Goal: Contribute content

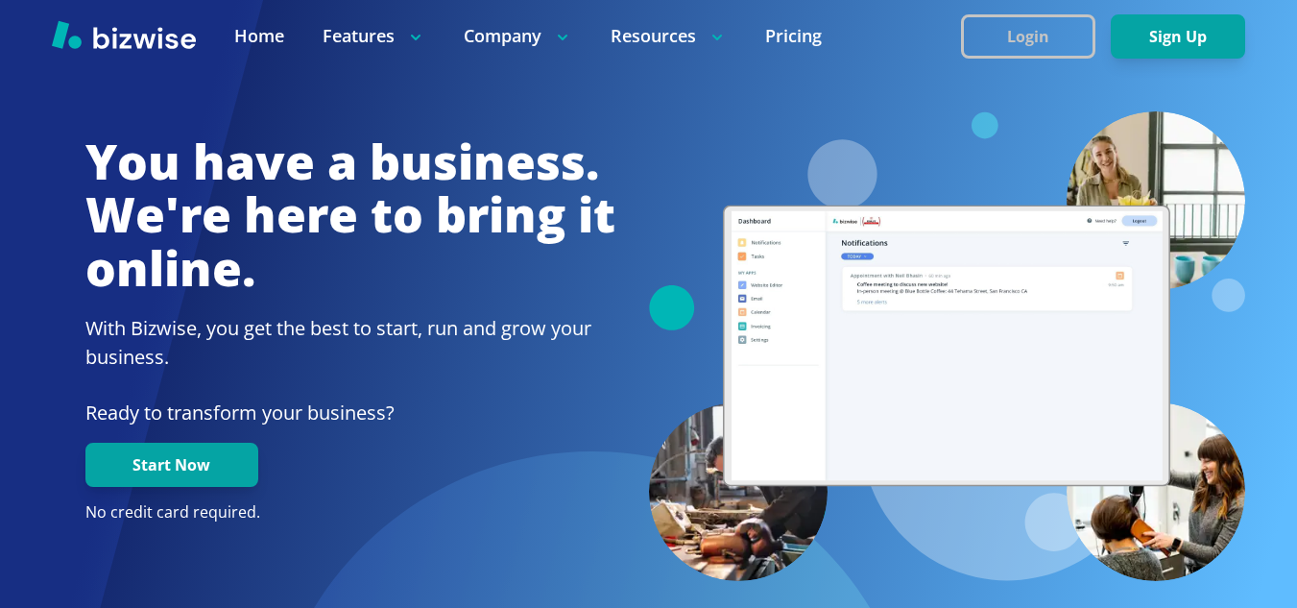
click at [1020, 25] on button "Login" at bounding box center [1028, 36] width 134 height 44
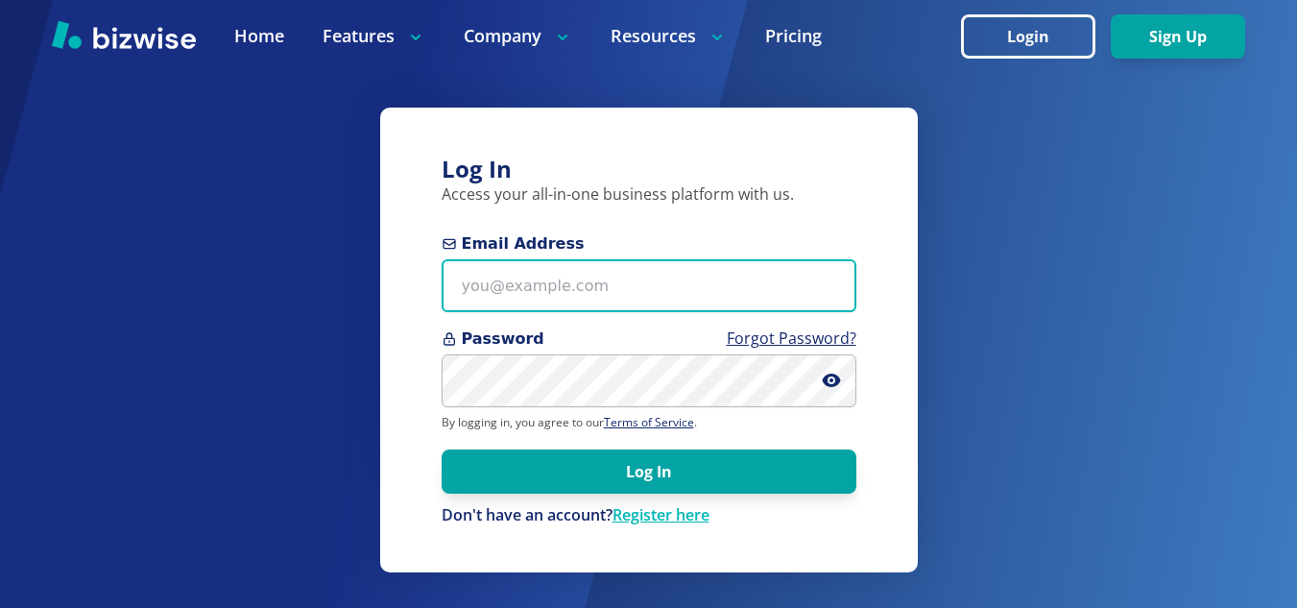
click at [520, 294] on input "Email Address" at bounding box center [649, 285] width 415 height 53
type input "[EMAIL_ADDRESS][DOMAIN_NAME]"
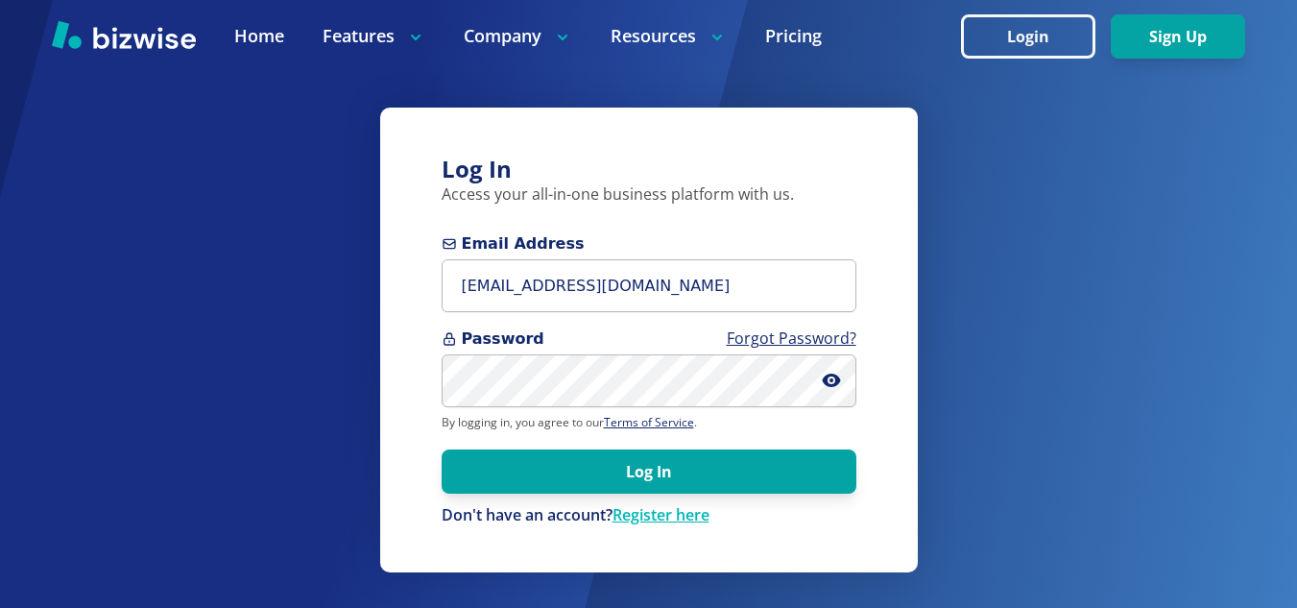
click at [442, 449] on button "Log In" at bounding box center [649, 471] width 415 height 44
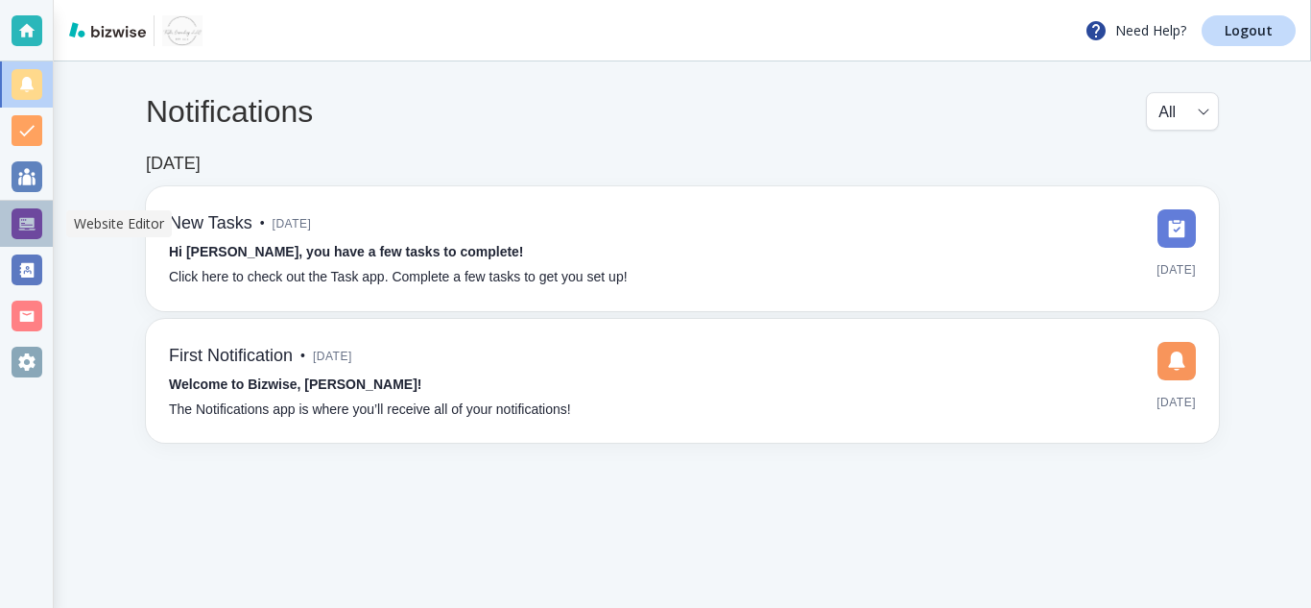
click at [23, 220] on div at bounding box center [27, 223] width 31 height 31
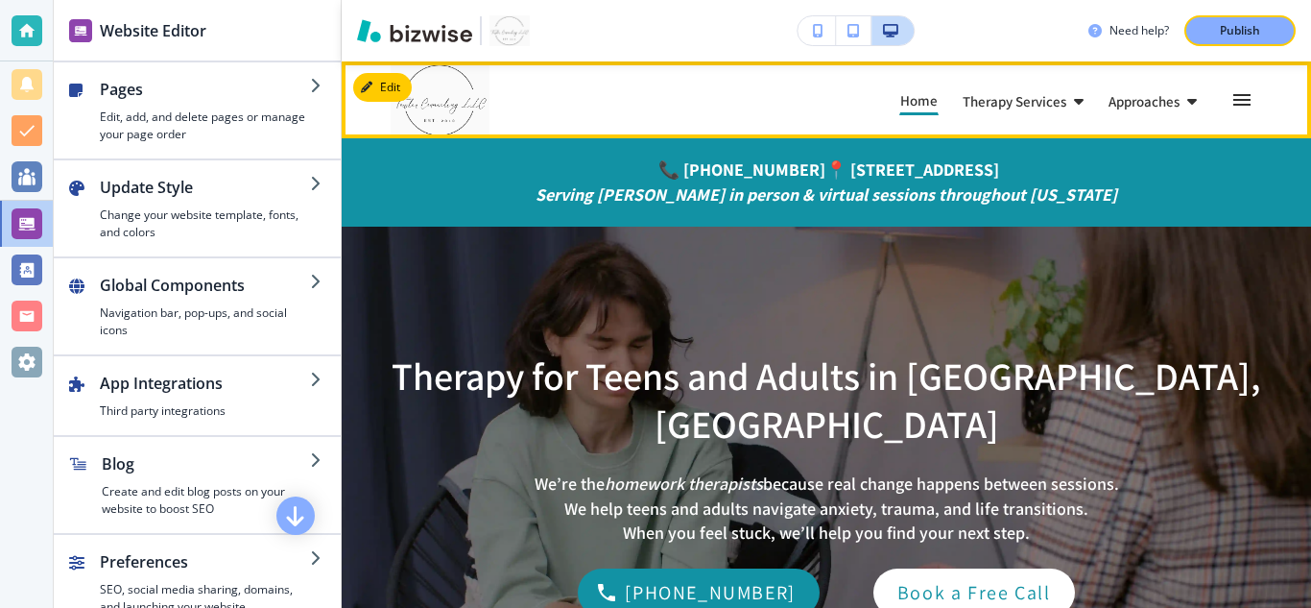
click at [1231, 98] on icon "button" at bounding box center [1242, 99] width 23 height 23
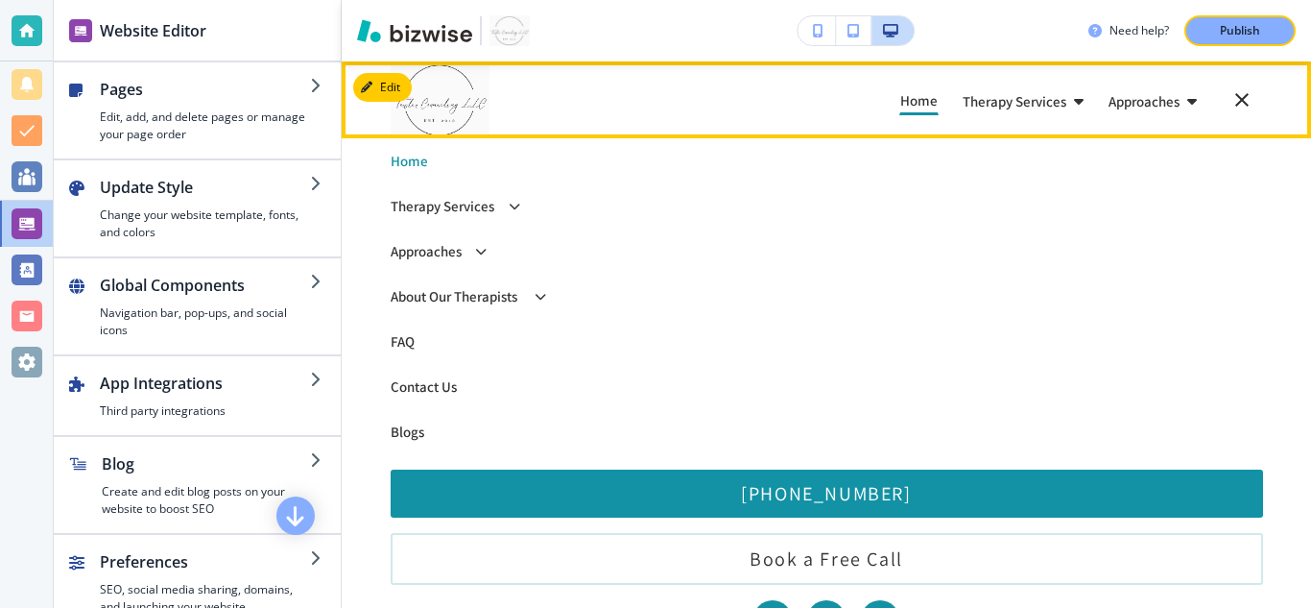
click at [525, 293] on div "About Our Therapists About Our Therapists" at bounding box center [827, 296] width 873 height 14
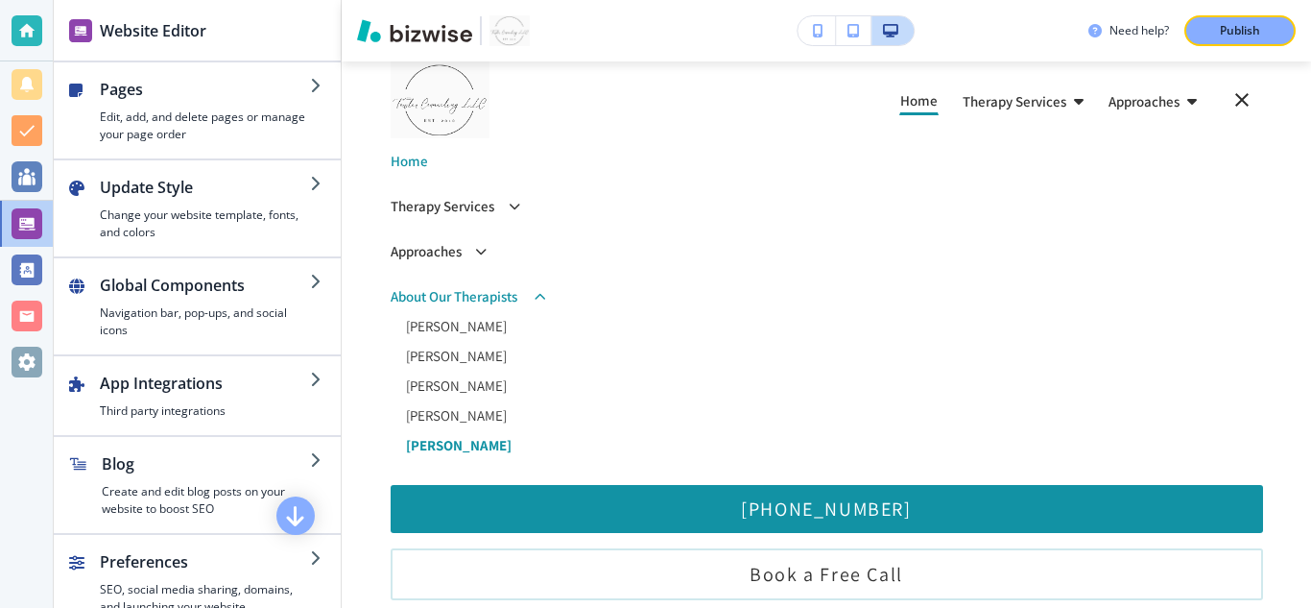
click at [444, 446] on p "[PERSON_NAME]" at bounding box center [834, 445] width 857 height 14
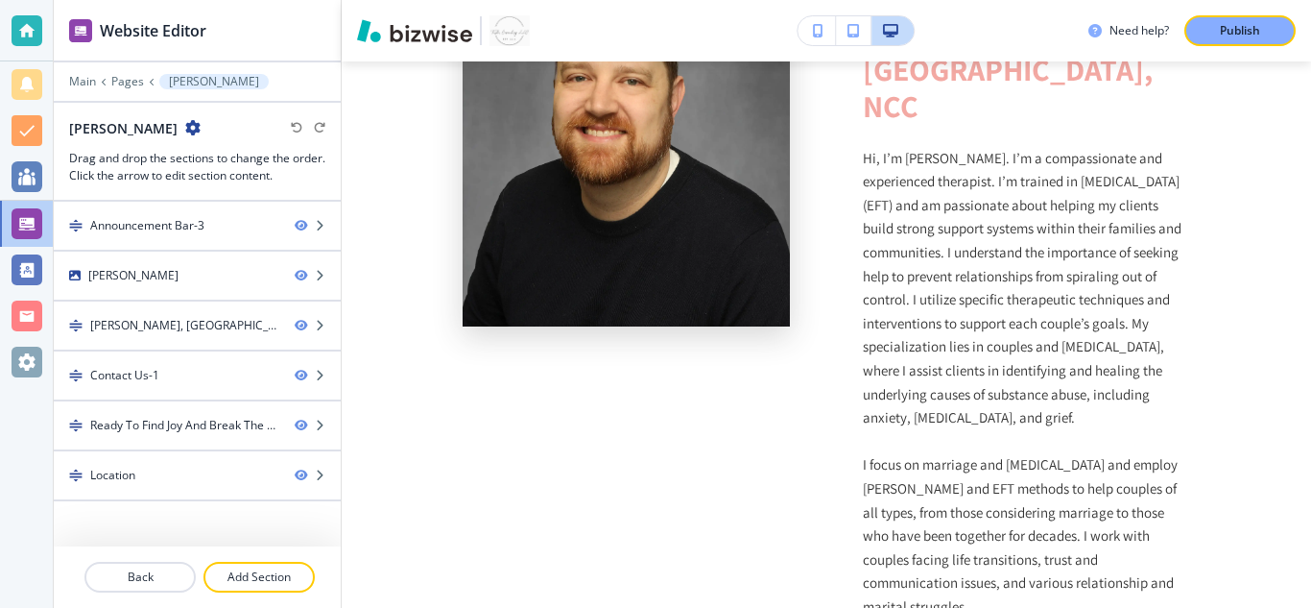
scroll to position [684, 0]
click at [1100, 245] on p "Hi, I’m [PERSON_NAME]. I’m a compassionate and experienced therapist. I’m train…" at bounding box center [1026, 289] width 327 height 283
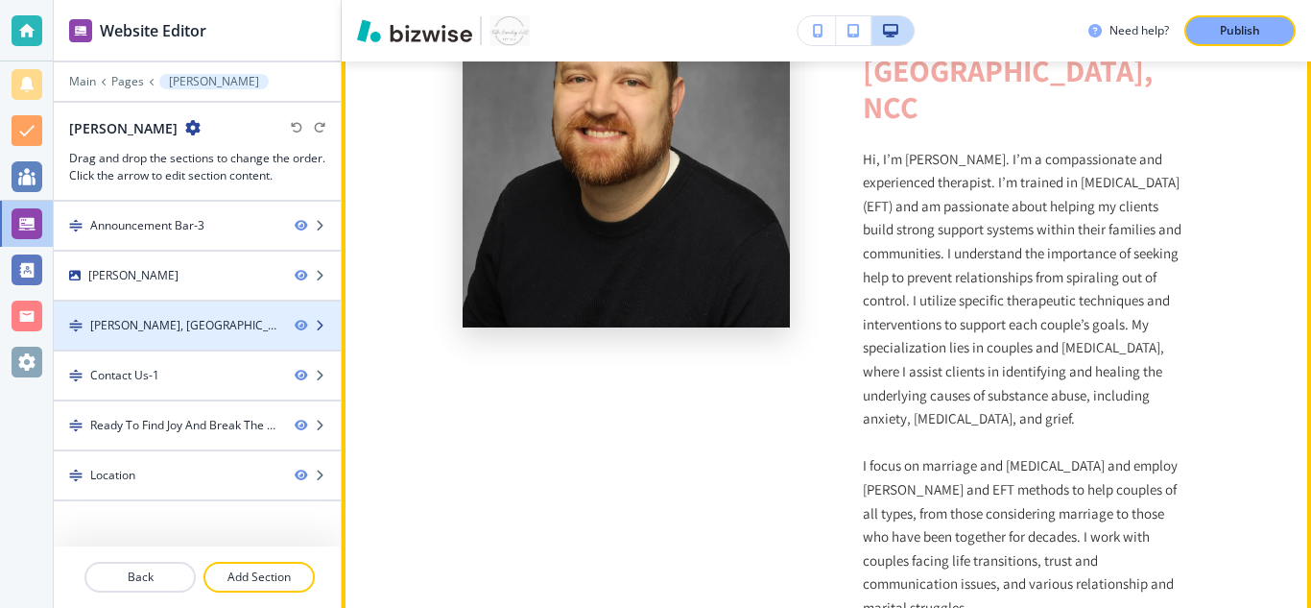
click at [246, 338] on div at bounding box center [197, 341] width 287 height 15
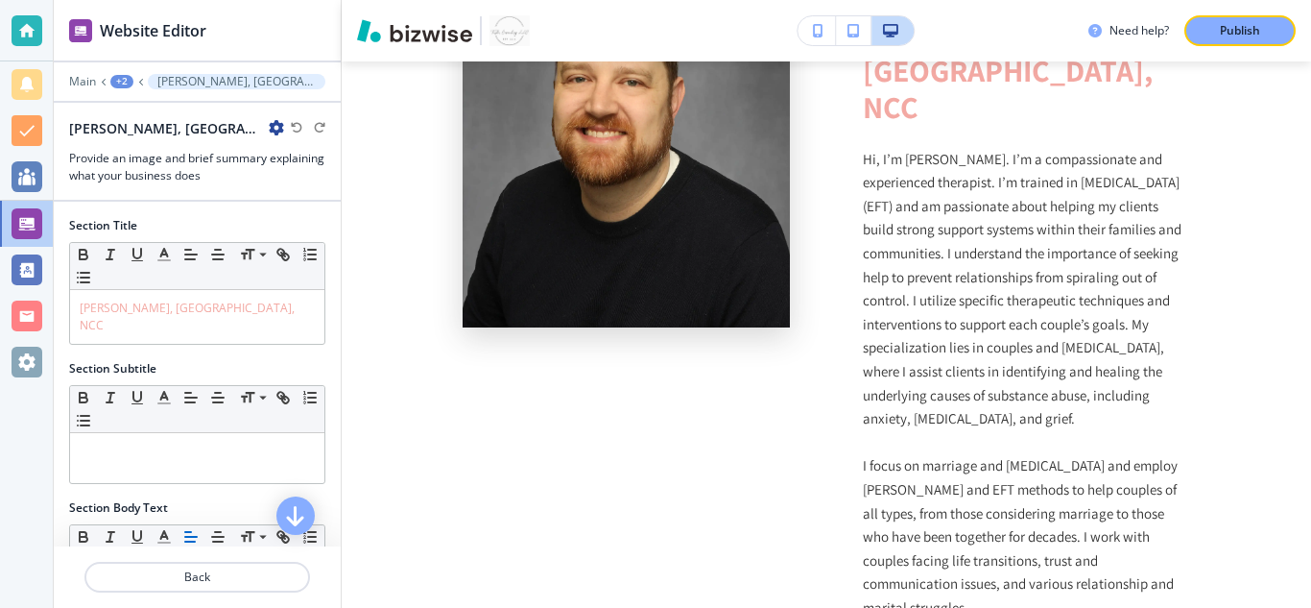
scroll to position [591, 0]
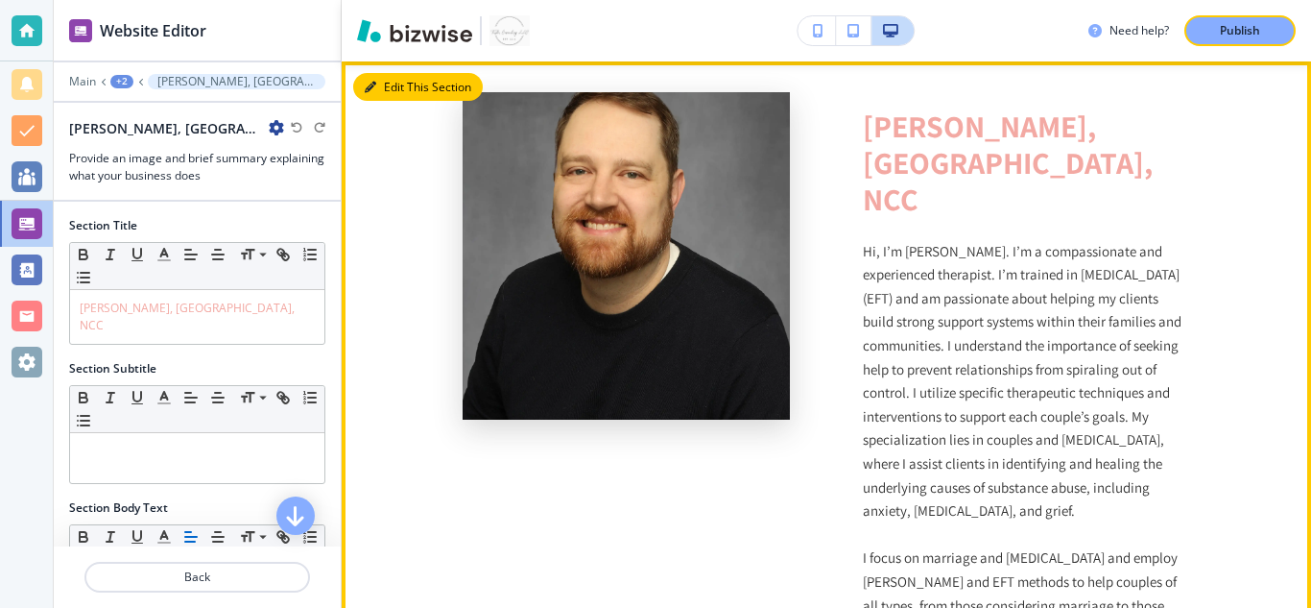
click at [403, 85] on button "Edit This Section" at bounding box center [418, 87] width 130 height 29
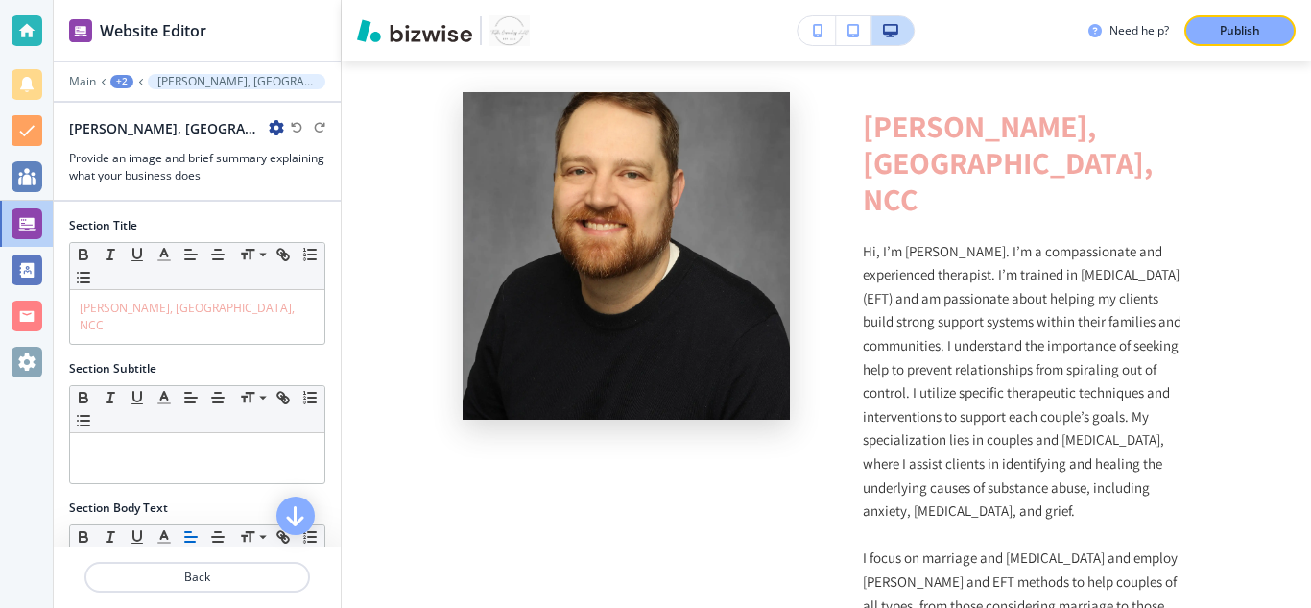
scroll to position [301, 0]
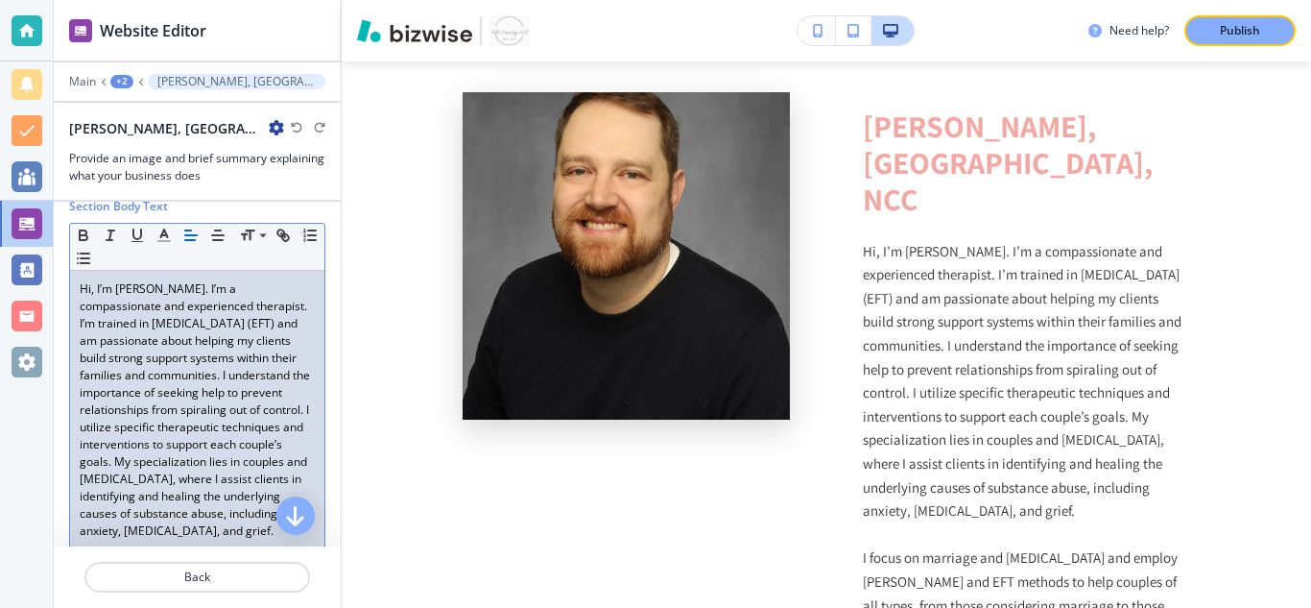
click at [213, 529] on p "Hi, I’m [PERSON_NAME]. I’m a compassionate and experienced therapist. I’m train…" at bounding box center [197, 409] width 235 height 259
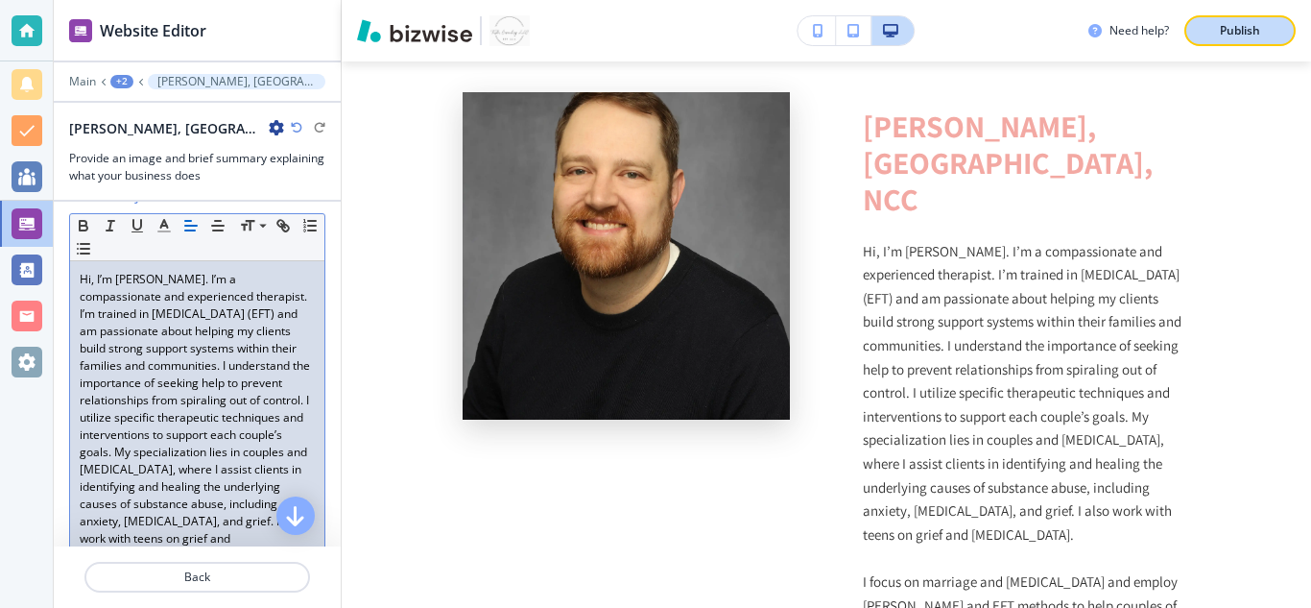
click at [1242, 36] on p "Publish" at bounding box center [1240, 30] width 40 height 17
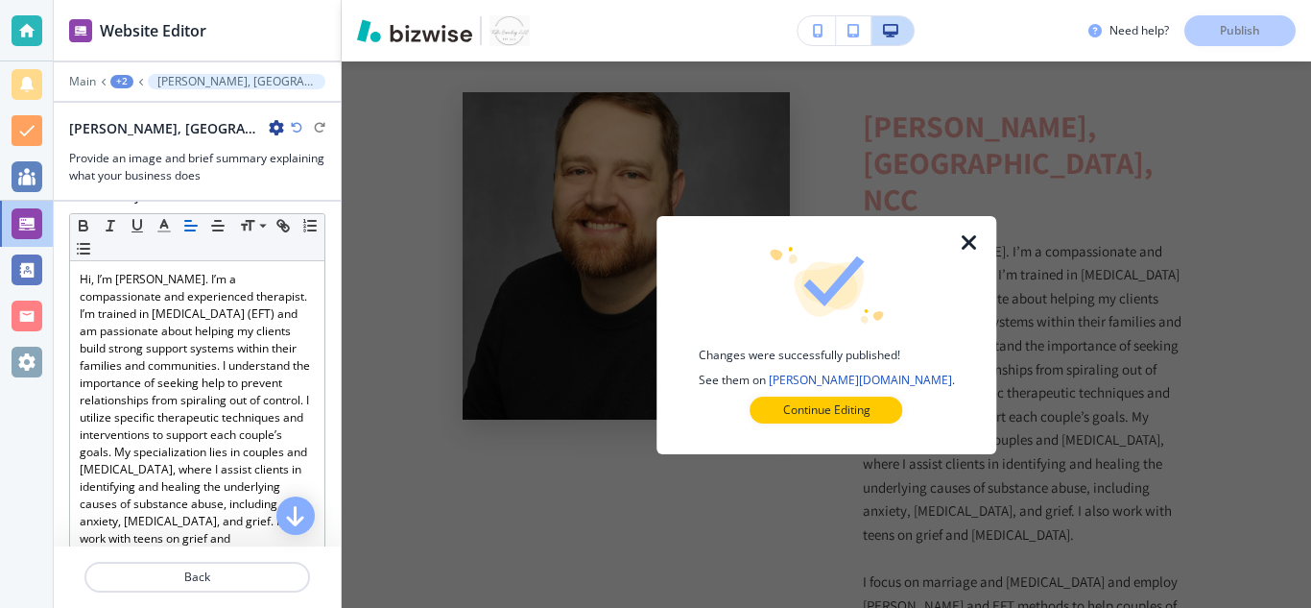
click at [971, 242] on icon "button" at bounding box center [969, 242] width 23 height 23
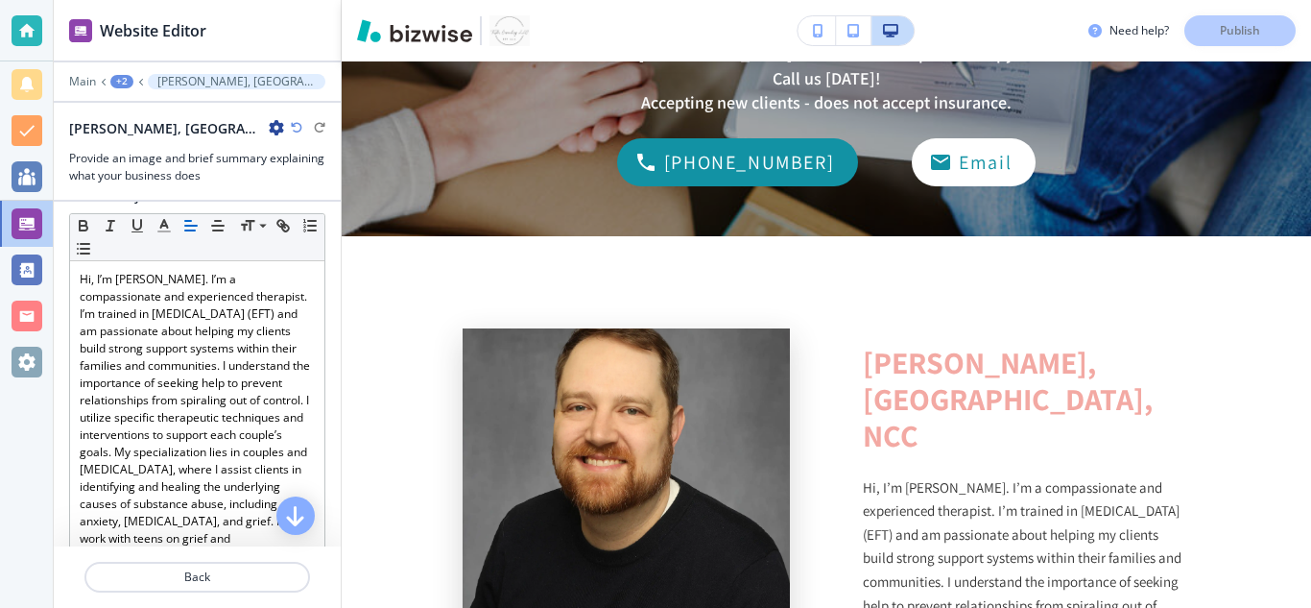
scroll to position [0, 0]
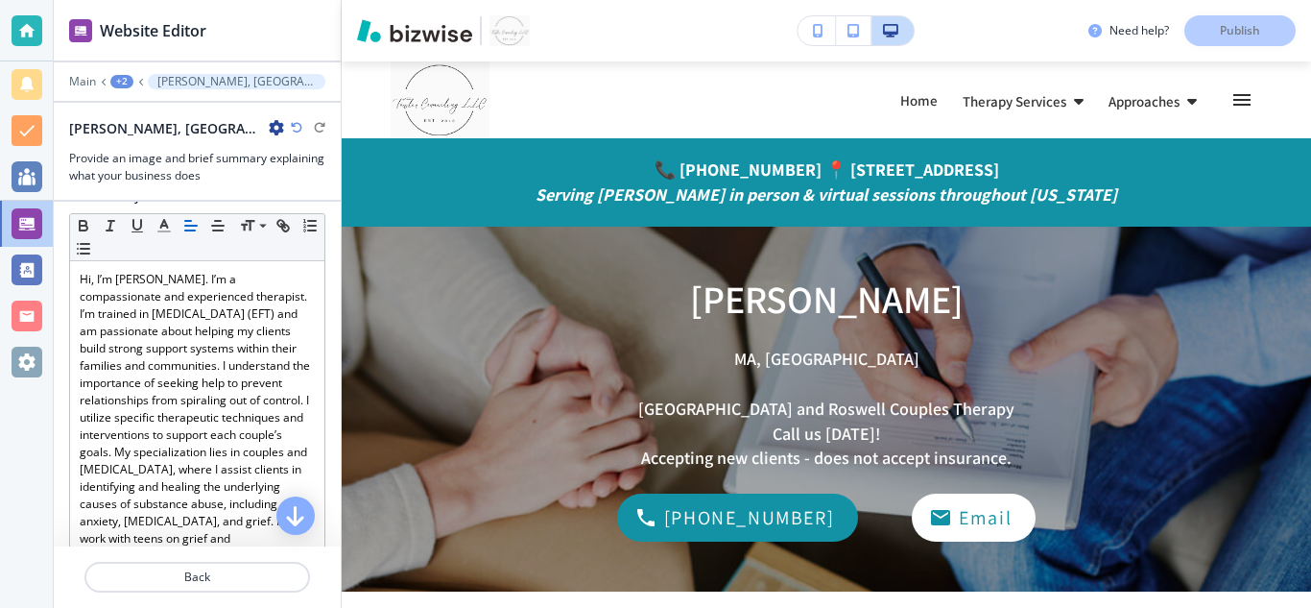
click at [1235, 94] on icon "button" at bounding box center [1242, 100] width 17 height 12
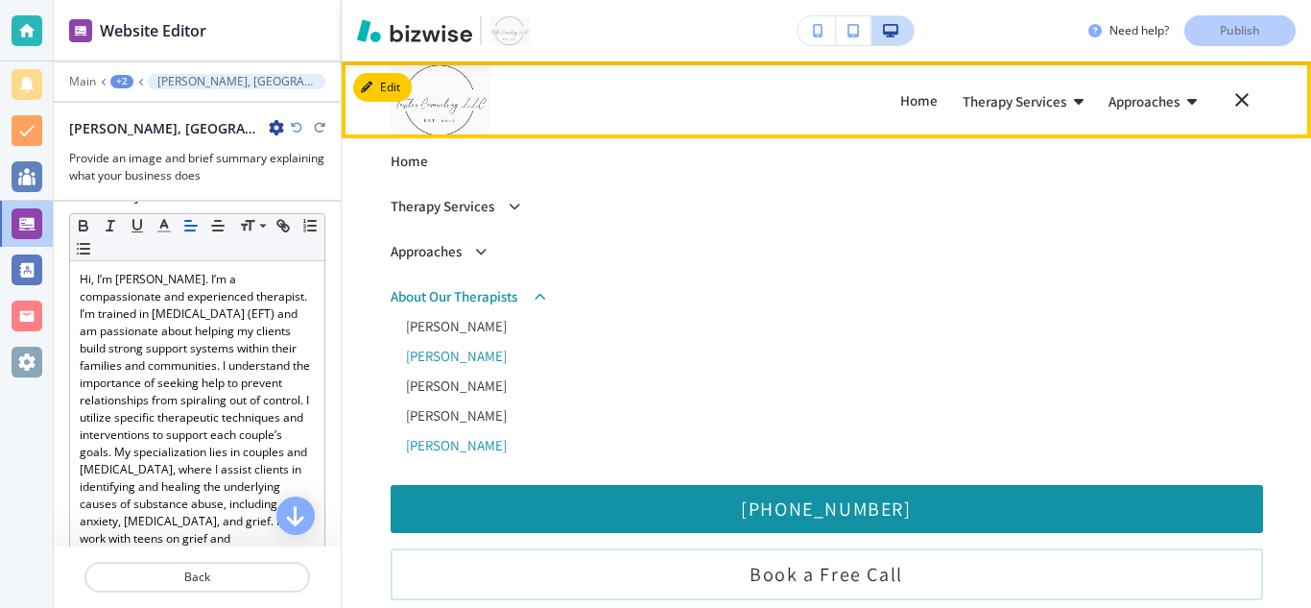
click at [513, 361] on p "[PERSON_NAME]" at bounding box center [834, 355] width 857 height 14
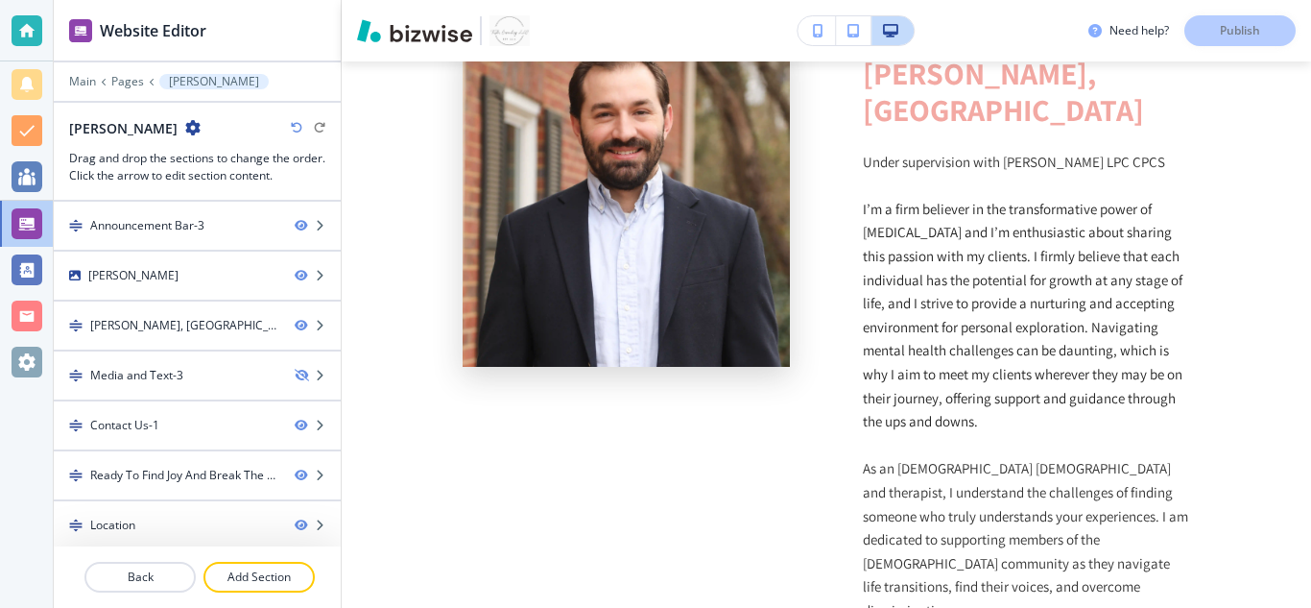
scroll to position [649, 0]
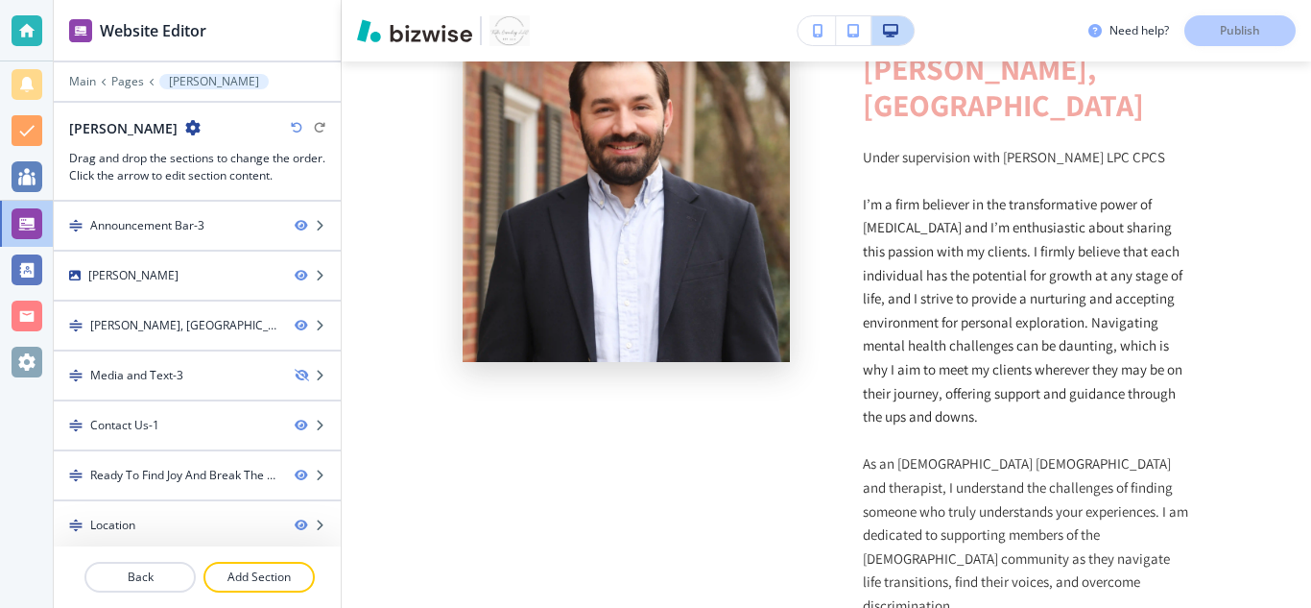
click at [1050, 266] on span "I’m a firm believer in the transformative power of [MEDICAL_DATA] and I’m enthu…" at bounding box center [1024, 310] width 323 height 230
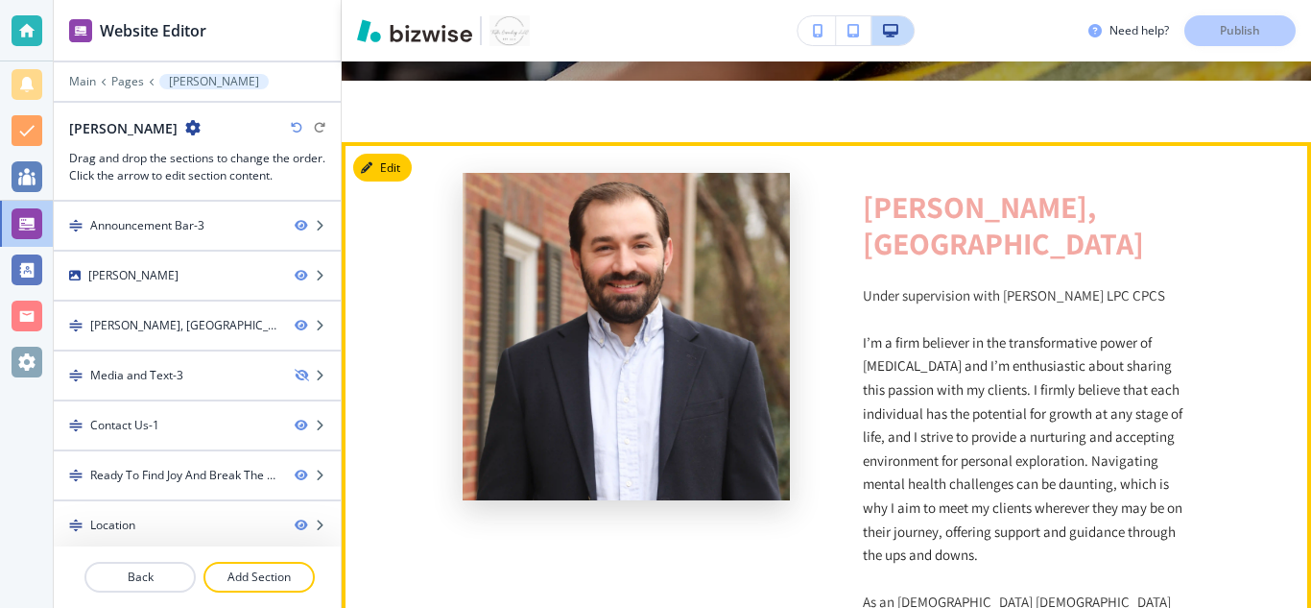
scroll to position [499, 0]
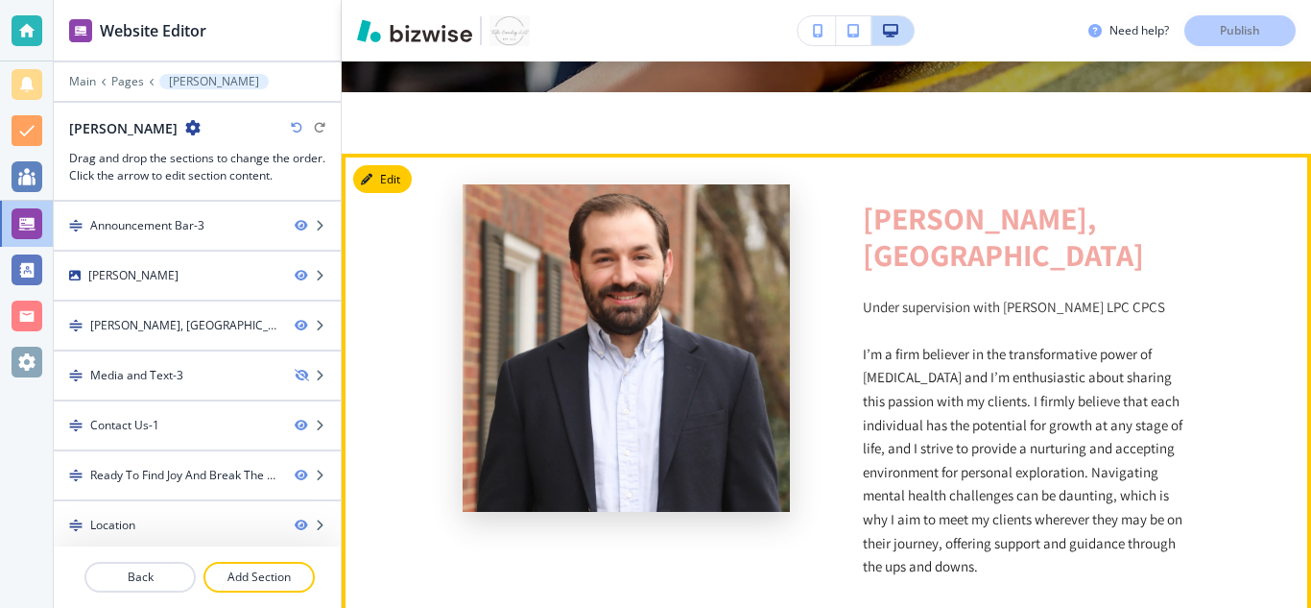
click at [391, 180] on button "Edit" at bounding box center [382, 179] width 59 height 29
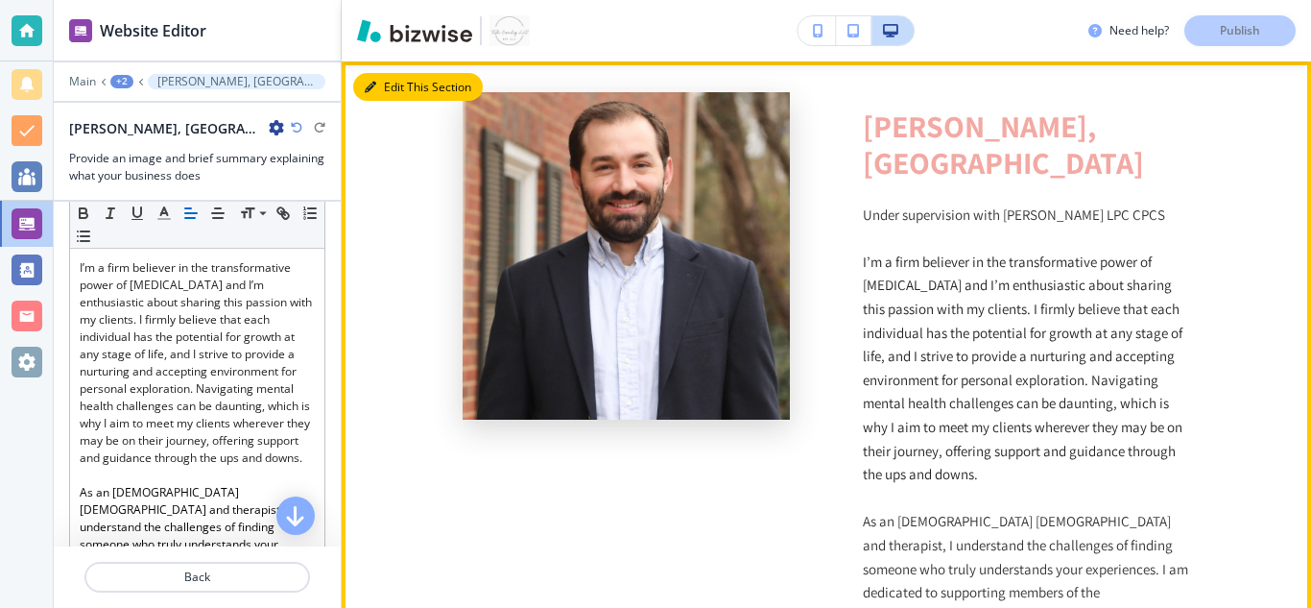
scroll to position [364, 0]
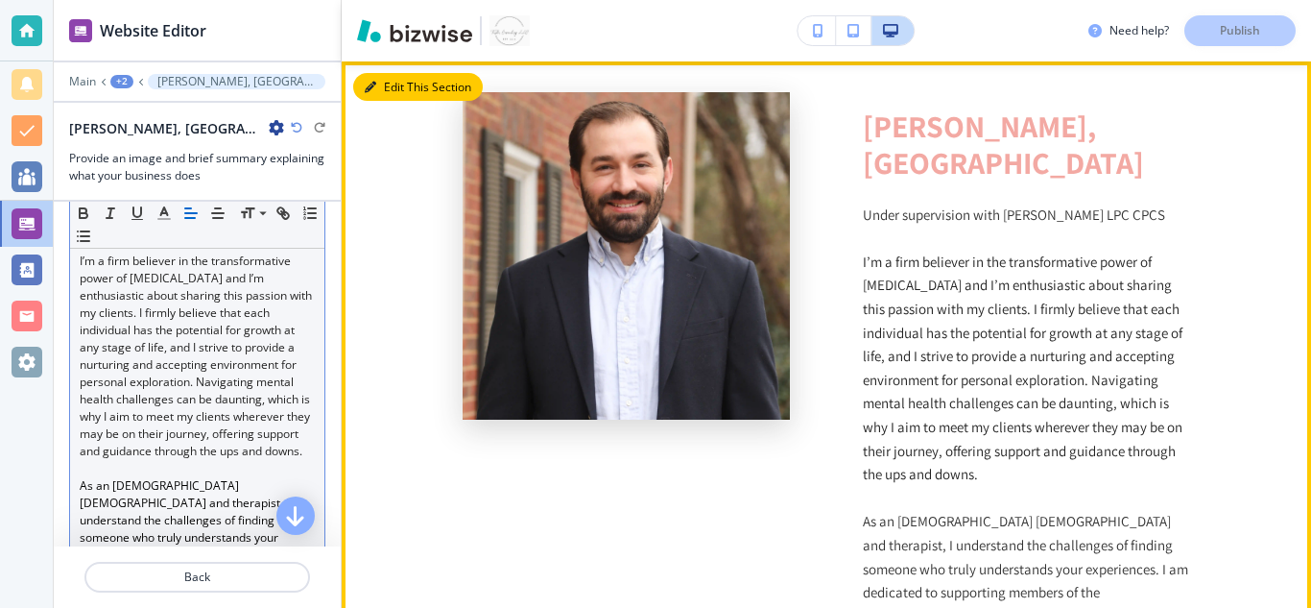
click at [228, 460] on p "I’m a firm believer in the transformative power of [MEDICAL_DATA] and I’m enthu…" at bounding box center [197, 355] width 235 height 207
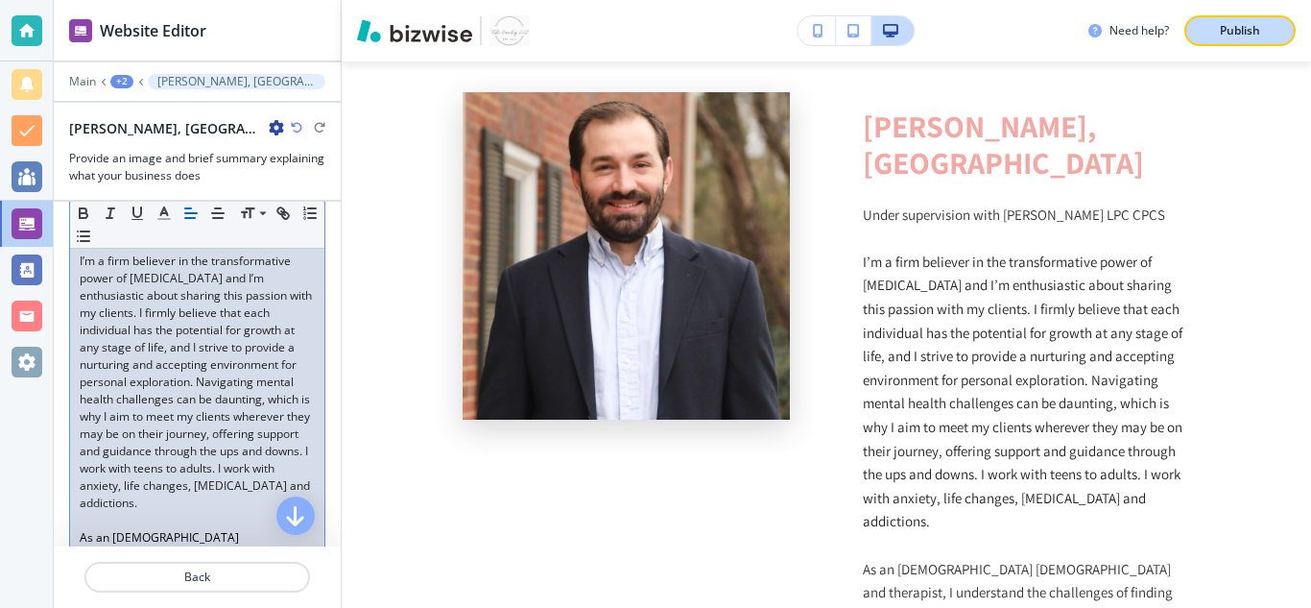
click at [1239, 37] on p "Publish" at bounding box center [1240, 30] width 40 height 17
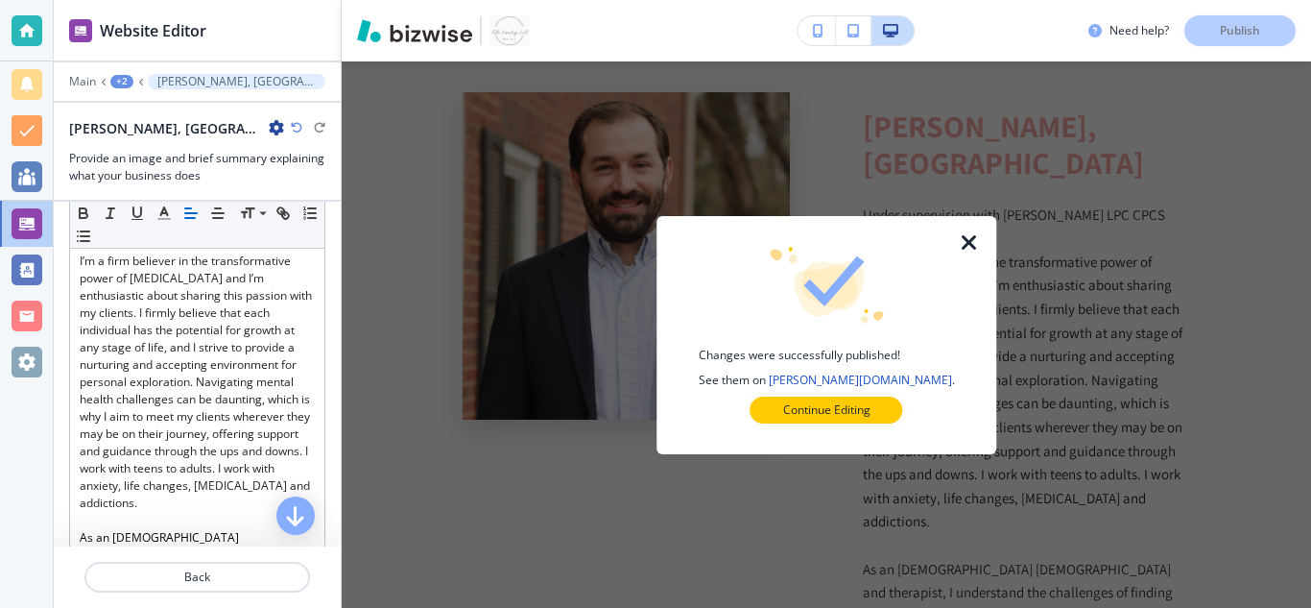
click at [971, 245] on icon "button" at bounding box center [969, 242] width 23 height 23
